Goal: Task Accomplishment & Management: Manage account settings

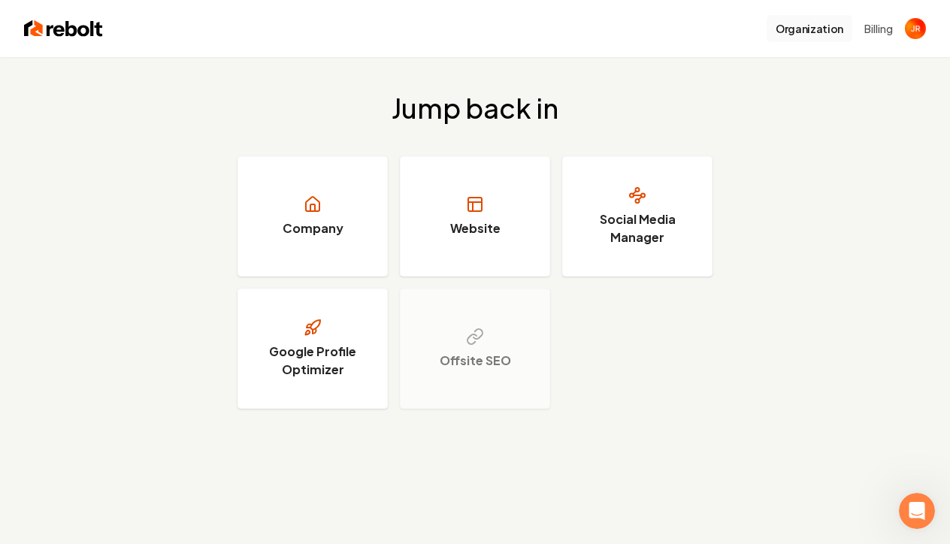
click at [808, 29] on button "Organization" at bounding box center [809, 28] width 86 height 27
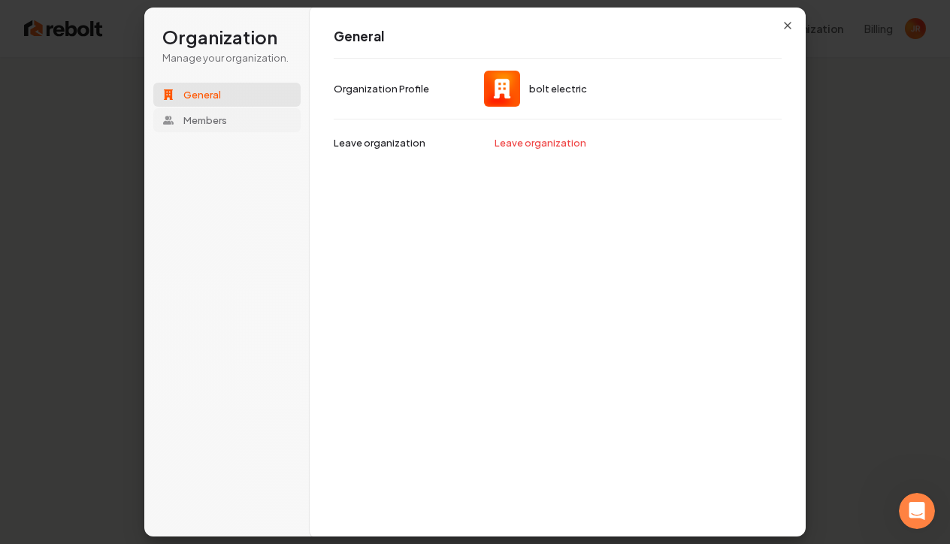
click at [216, 125] on span "Members" at bounding box center [205, 120] width 44 height 14
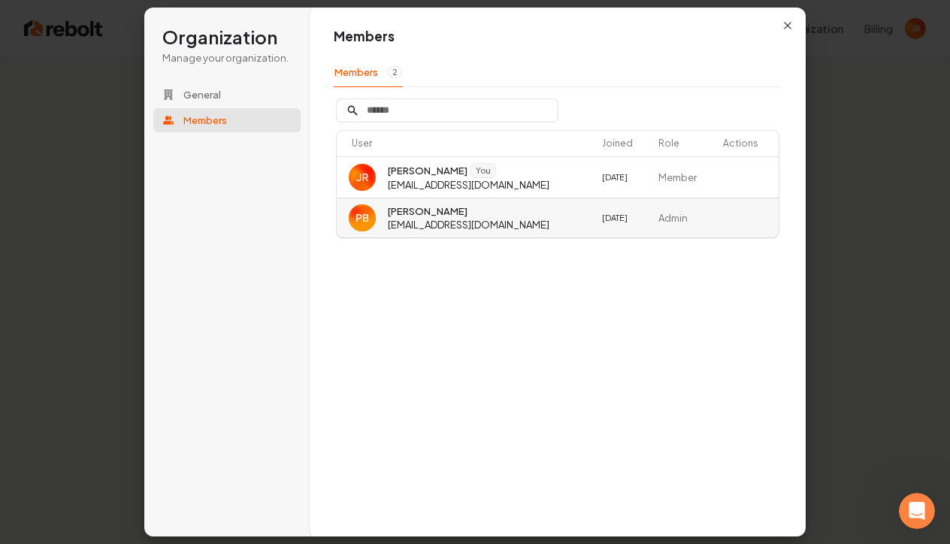
click at [503, 226] on td "[PERSON_NAME] [EMAIL_ADDRESS][DOMAIN_NAME]" at bounding box center [466, 218] width 259 height 40
click at [424, 213] on span "[PERSON_NAME]" at bounding box center [428, 211] width 80 height 14
click at [213, 89] on span "General" at bounding box center [202, 95] width 38 height 14
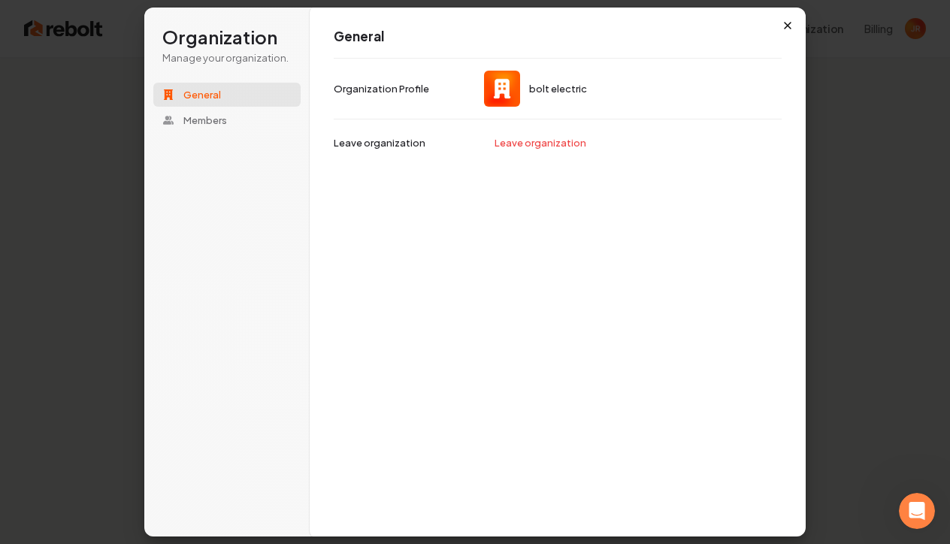
click at [790, 28] on icon "button" at bounding box center [787, 26] width 12 height 12
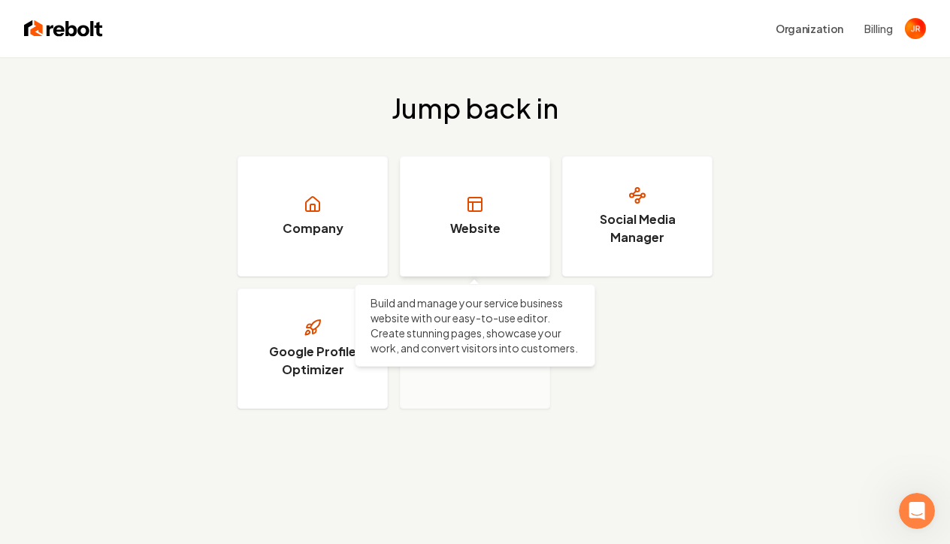
click at [514, 231] on link "Website" at bounding box center [475, 216] width 150 height 120
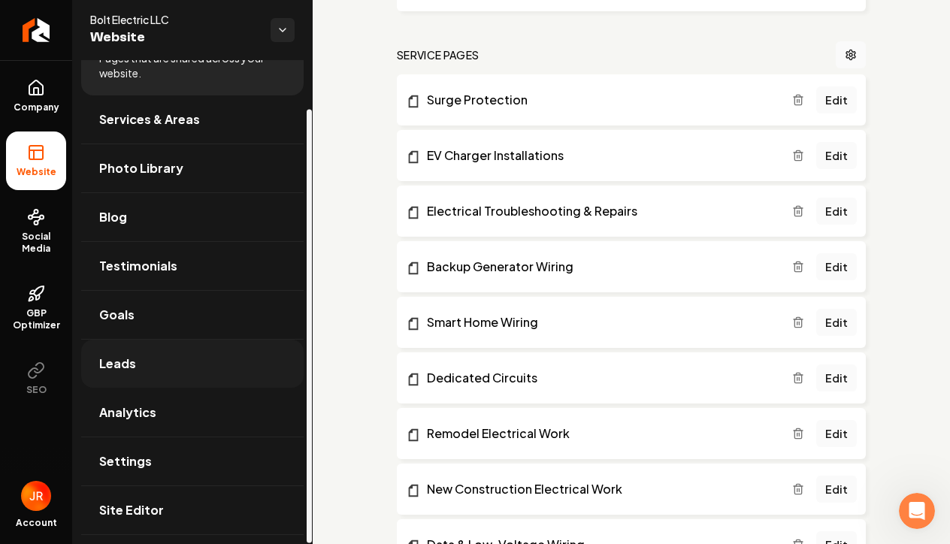
scroll to position [54, 0]
click at [166, 365] on link "Leads" at bounding box center [192, 364] width 222 height 48
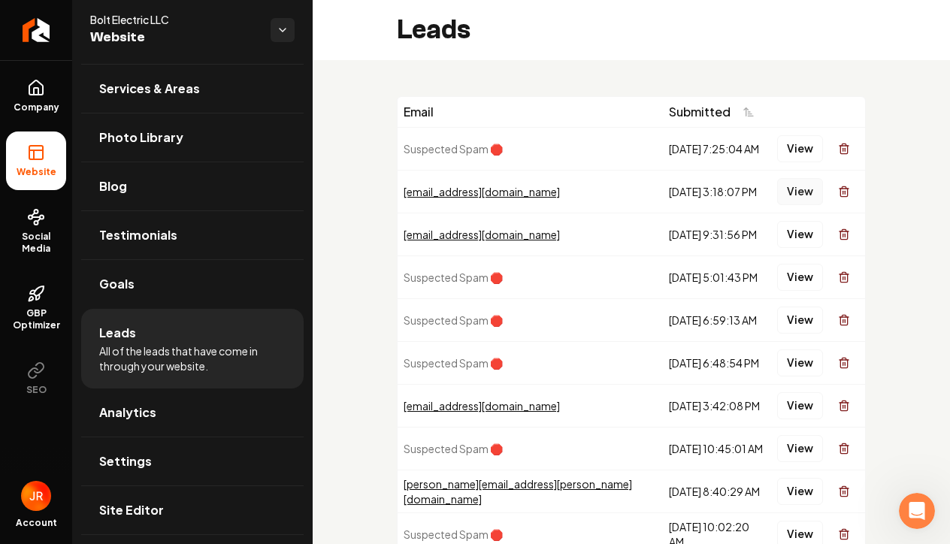
click at [800, 190] on button "View" at bounding box center [800, 191] width 46 height 27
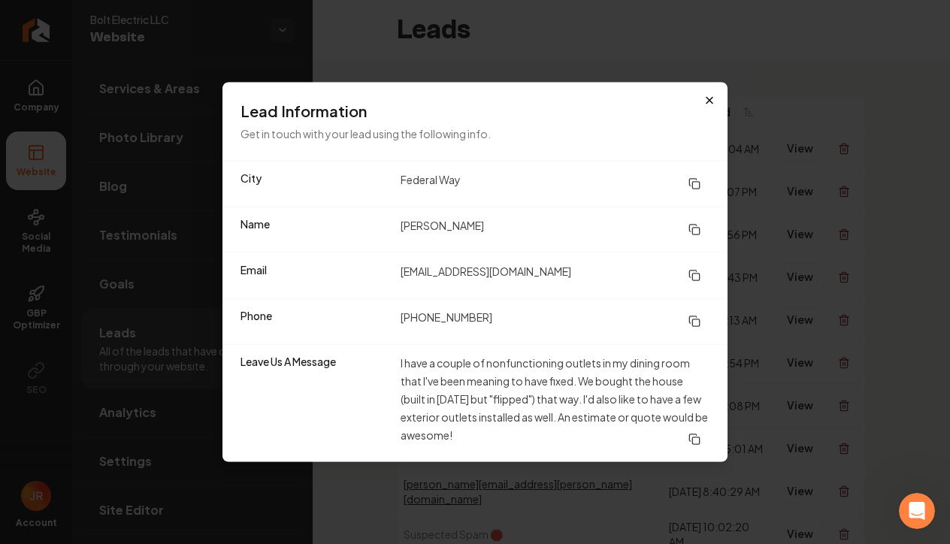
click at [709, 104] on icon "button" at bounding box center [709, 101] width 12 height 12
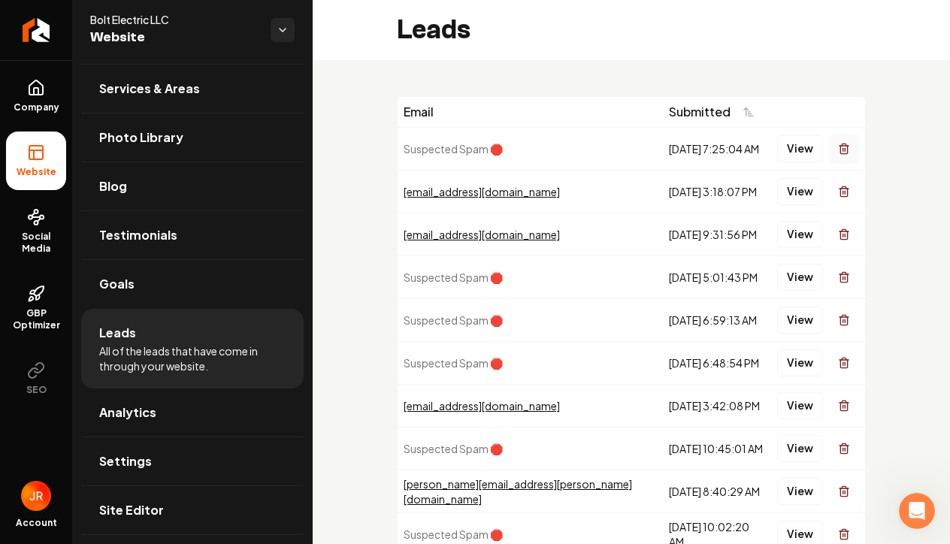
click at [847, 152] on icon "Main content area" at bounding box center [844, 149] width 12 height 12
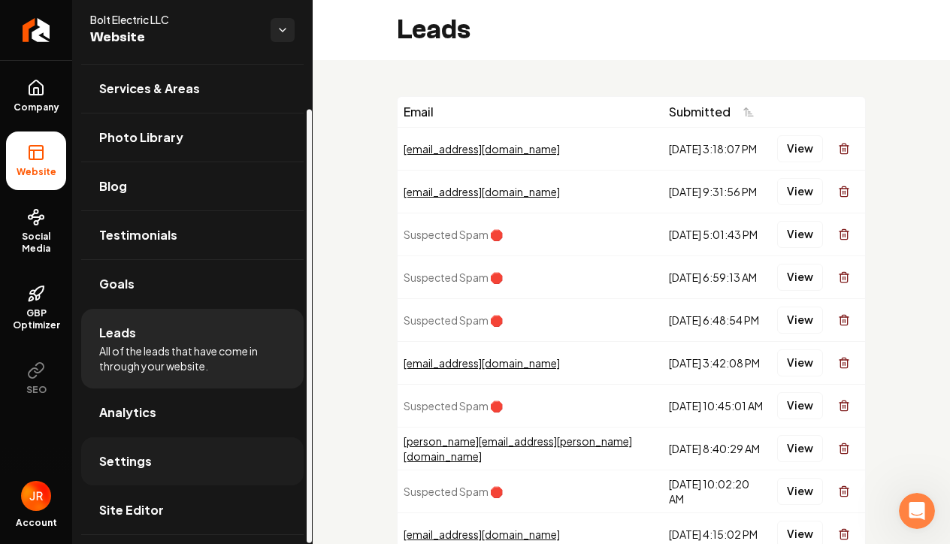
click at [198, 462] on link "Settings" at bounding box center [192, 461] width 222 height 48
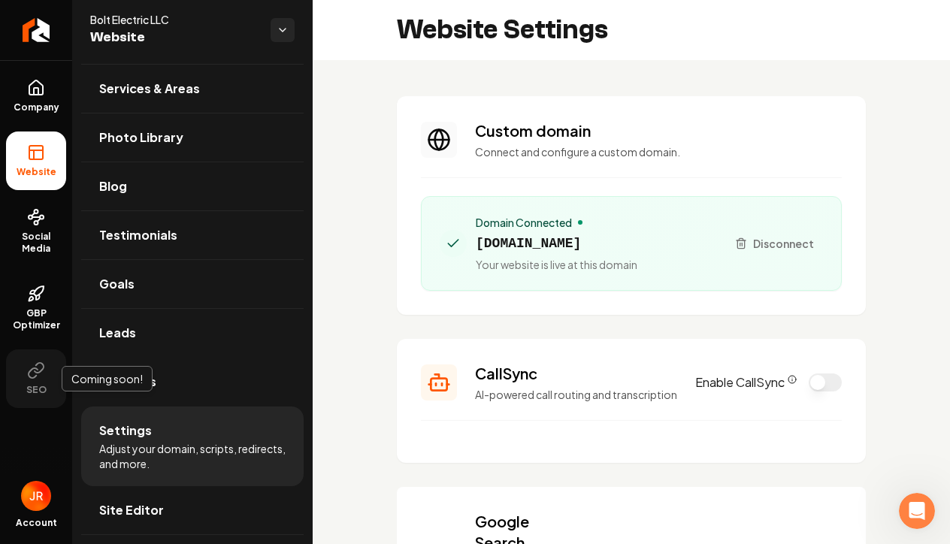
click at [44, 382] on button "SEO" at bounding box center [36, 378] width 60 height 59
click at [33, 382] on button "SEO" at bounding box center [36, 378] width 60 height 59
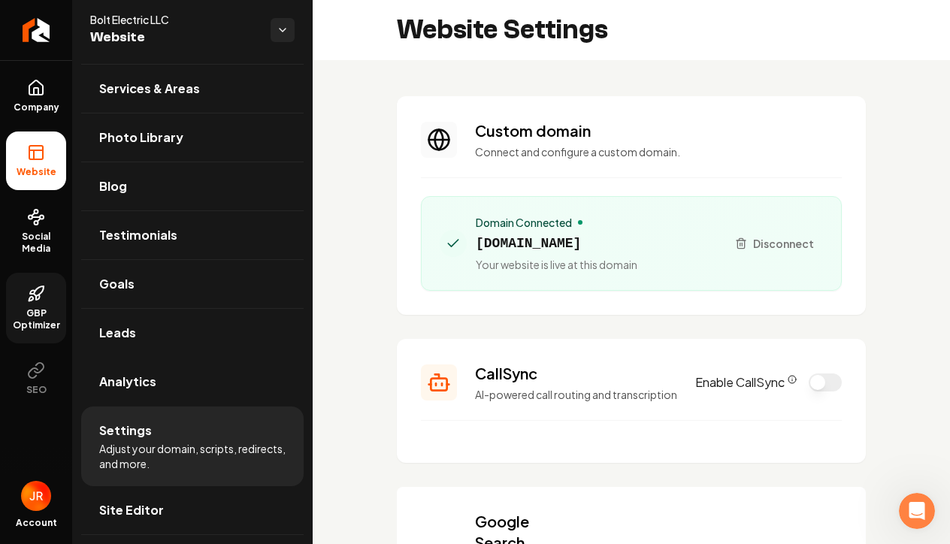
click at [34, 319] on span "GBP Optimizer" at bounding box center [36, 319] width 60 height 24
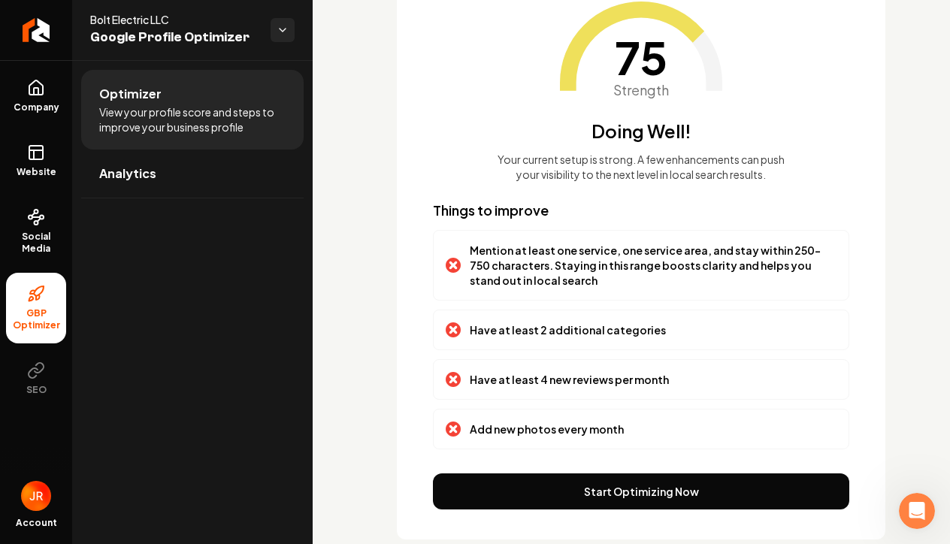
scroll to position [141, 0]
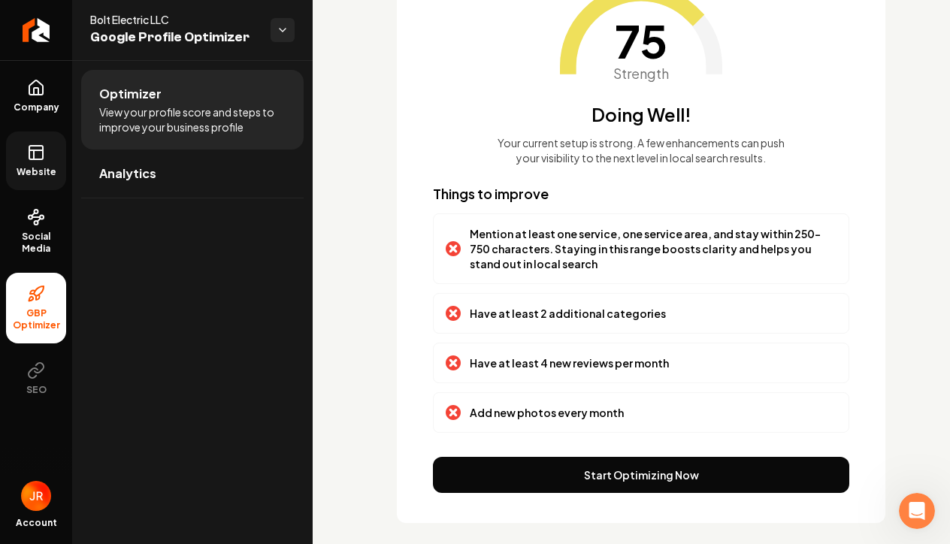
click at [38, 150] on icon at bounding box center [36, 150] width 14 height 0
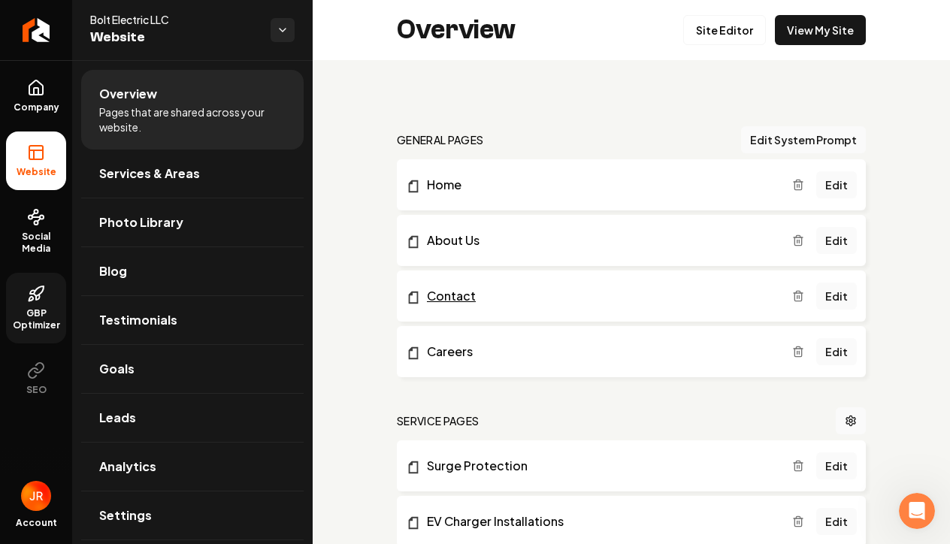
click at [449, 288] on link "Contact" at bounding box center [599, 296] width 386 height 18
click at [845, 291] on link "Edit" at bounding box center [836, 295] width 41 height 27
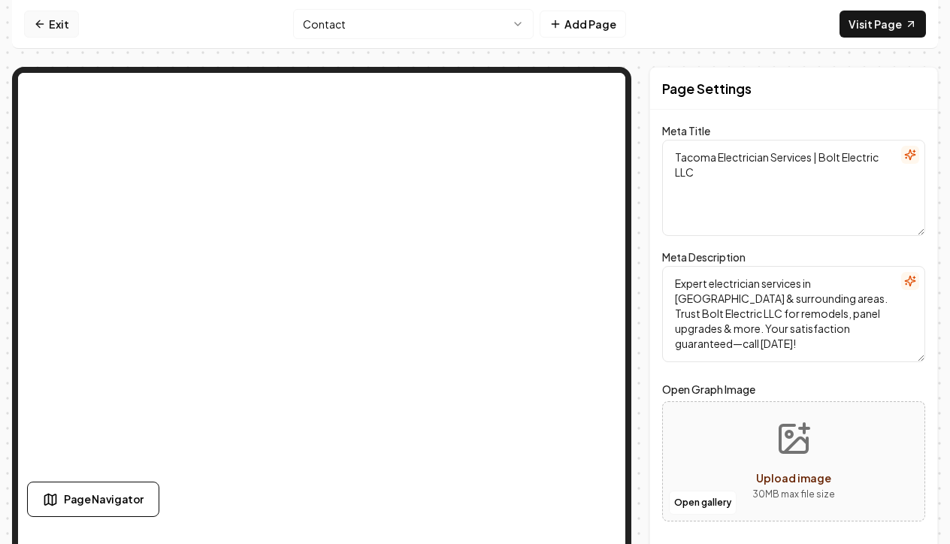
click at [63, 28] on link "Exit" at bounding box center [51, 24] width 55 height 27
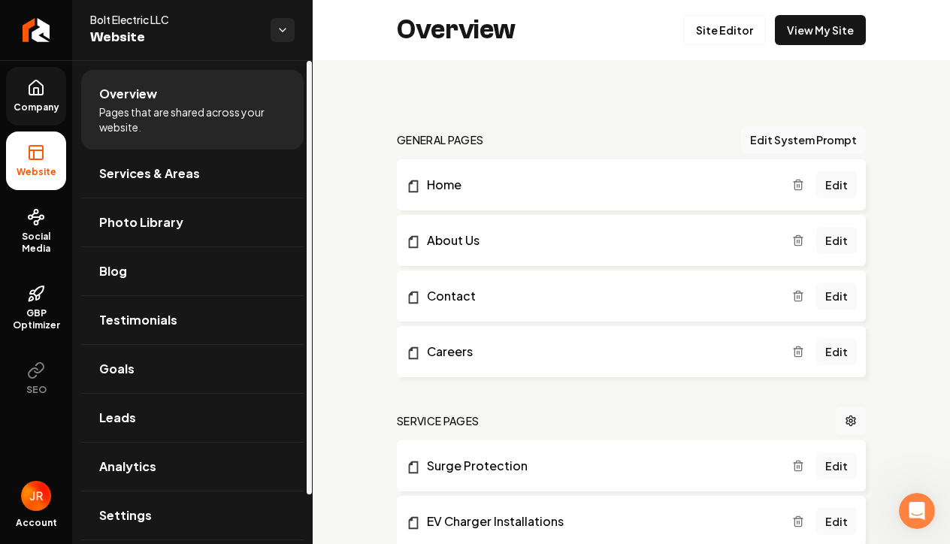
click at [33, 97] on link "Company" at bounding box center [36, 96] width 60 height 59
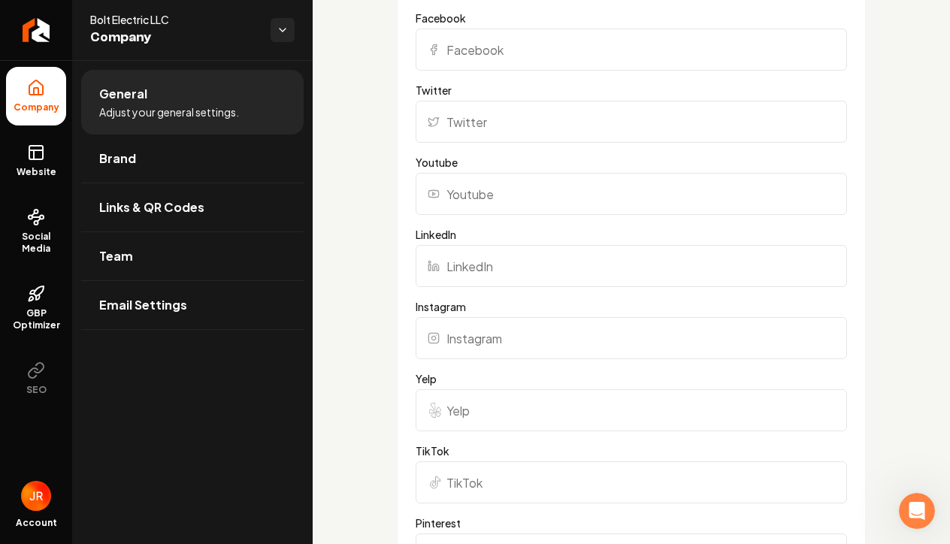
scroll to position [1430, 0]
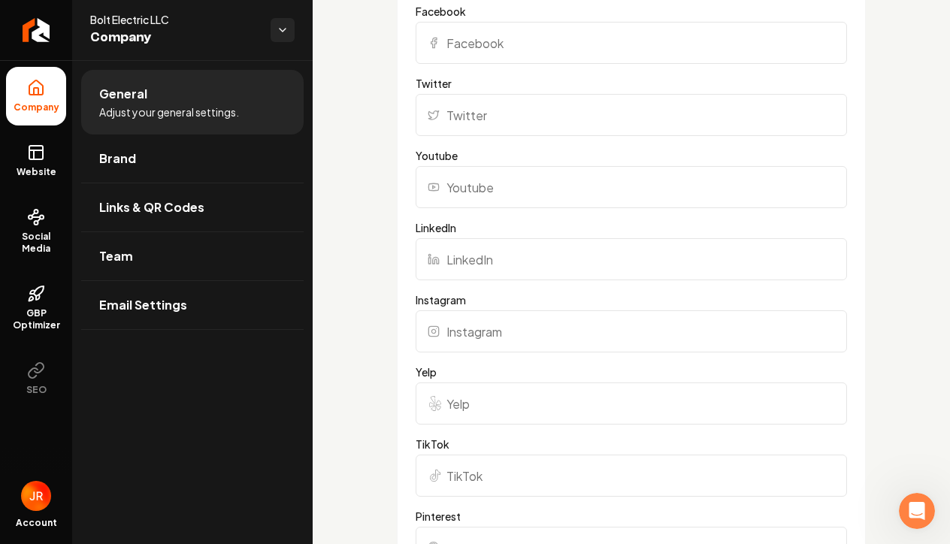
click at [557, 319] on input "Instagram" at bounding box center [630, 331] width 431 height 42
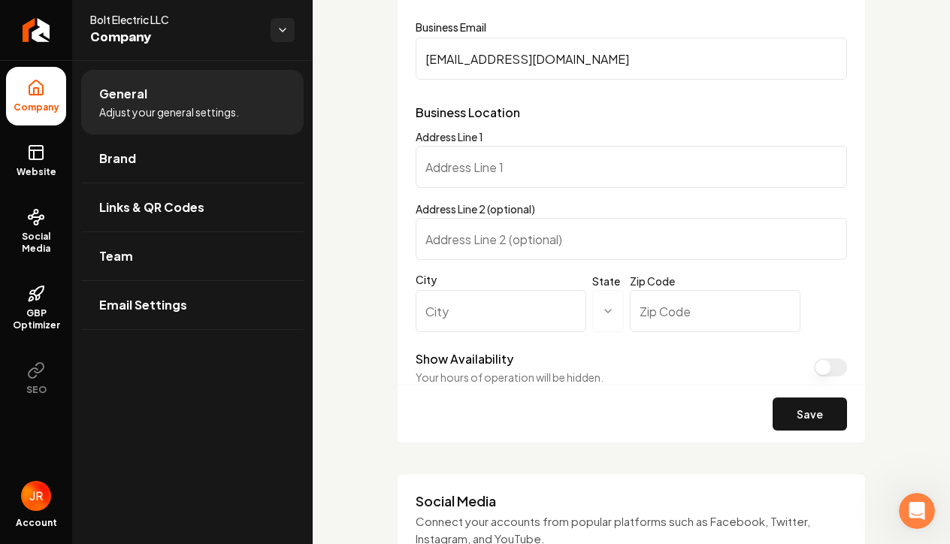
scroll to position [855, 0]
click at [286, 35] on html "**********" at bounding box center [475, 272] width 950 height 544
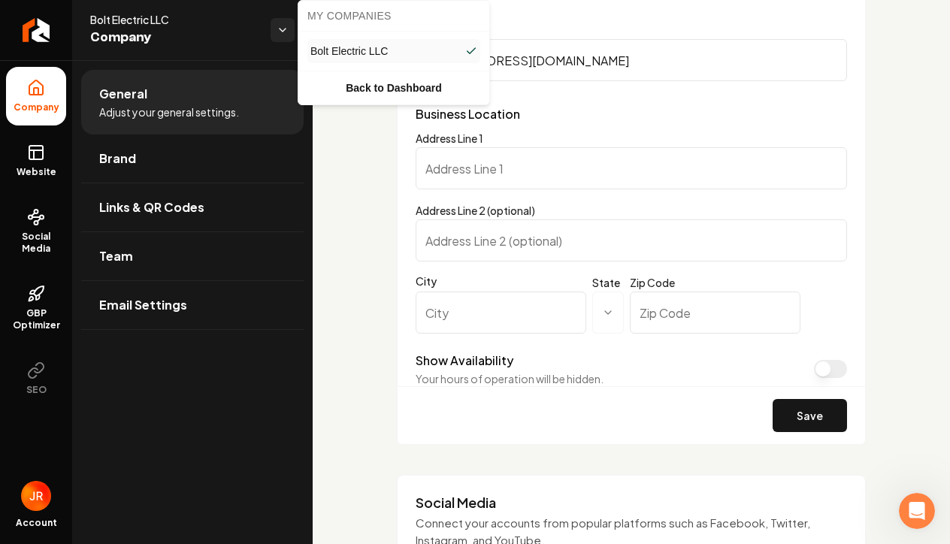
click at [347, 139] on html "**********" at bounding box center [475, 272] width 950 height 544
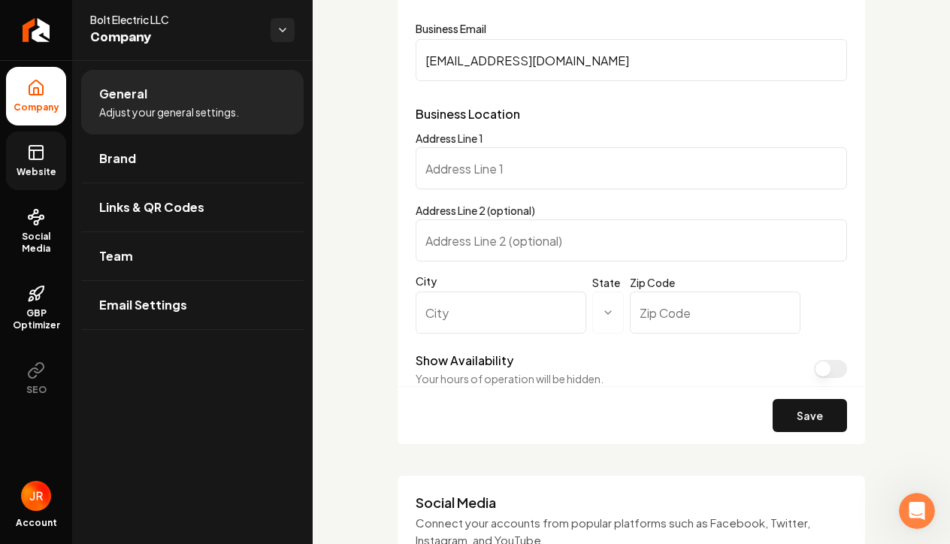
click at [36, 163] on link "Website" at bounding box center [36, 160] width 60 height 59
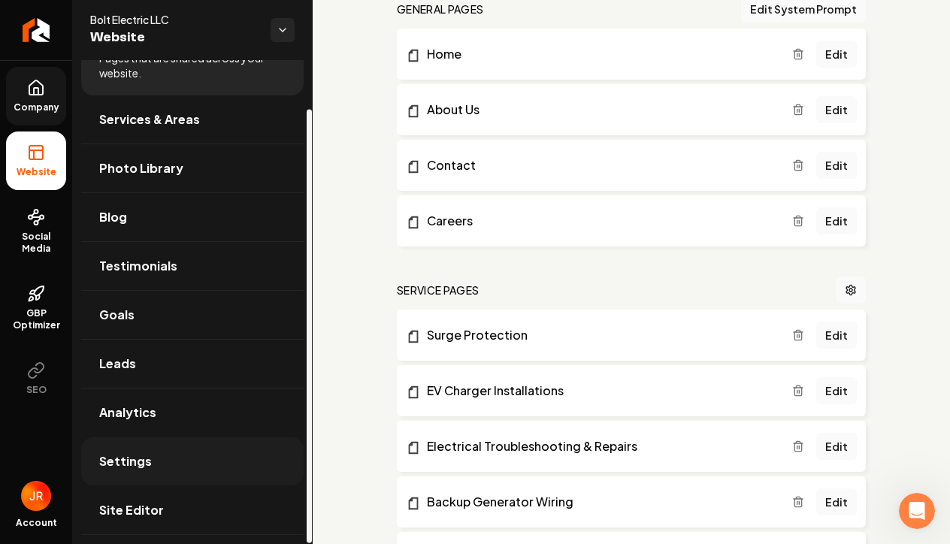
scroll to position [54, 0]
click at [168, 512] on link "Site Editor" at bounding box center [192, 510] width 222 height 48
